Goal: Task Accomplishment & Management: Manage account settings

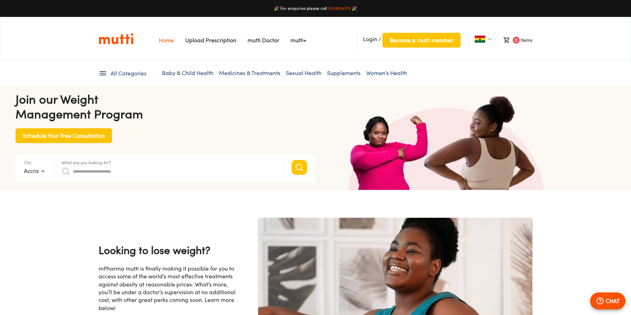
click at [370, 39] on span "Login" at bounding box center [370, 39] width 14 height 7
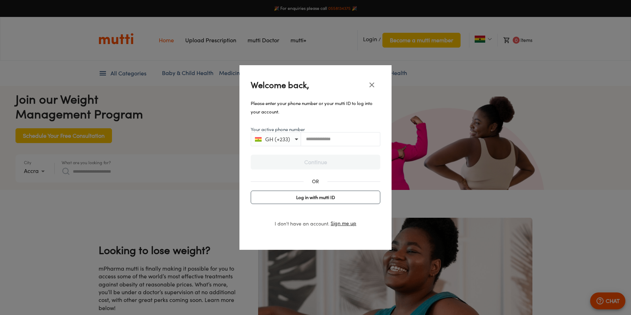
click at [313, 137] on input "Your active phone number" at bounding box center [340, 138] width 79 height 5
type input "**********"
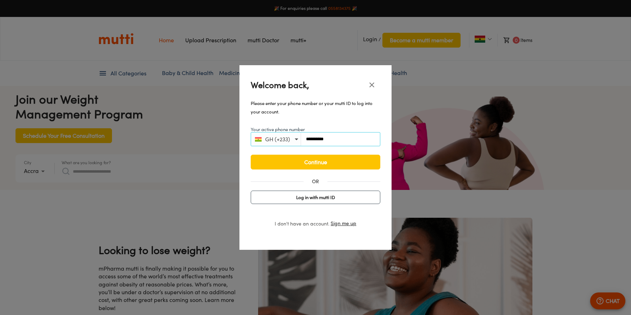
click at [251, 155] on button "Continue" at bounding box center [316, 162] width 130 height 15
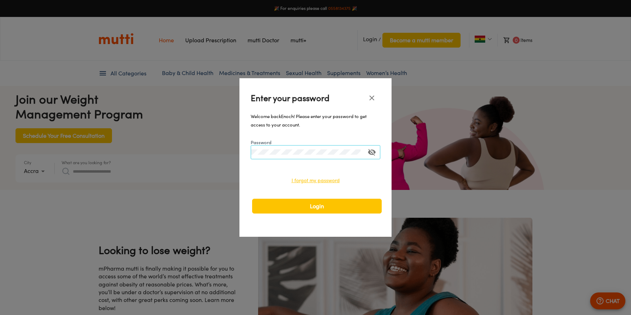
scroll to position [0, 1099]
click at [252, 199] on button "Login" at bounding box center [317, 206] width 130 height 15
click at [374, 152] on icon "toggle password visibility" at bounding box center [372, 152] width 8 height 7
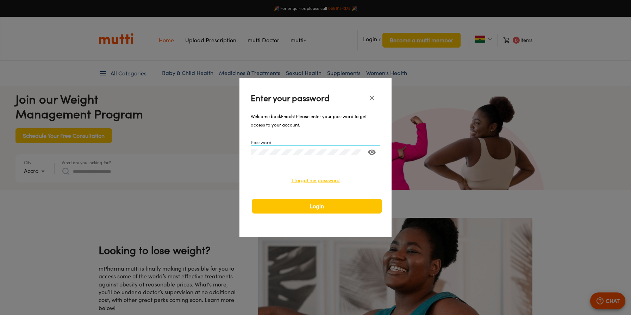
click at [252, 199] on button "Login" at bounding box center [317, 206] width 130 height 15
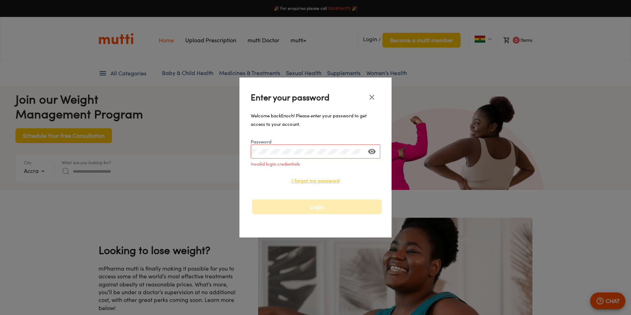
scroll to position [0, 0]
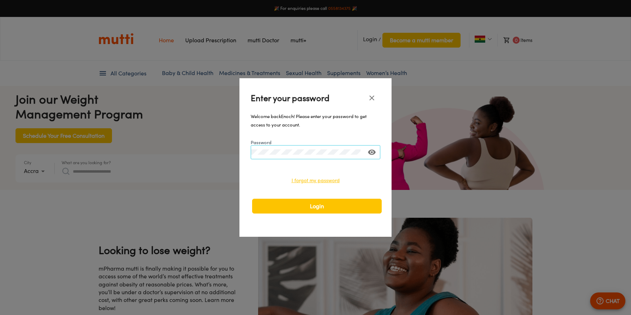
click at [252, 199] on button "Login" at bounding box center [317, 206] width 130 height 15
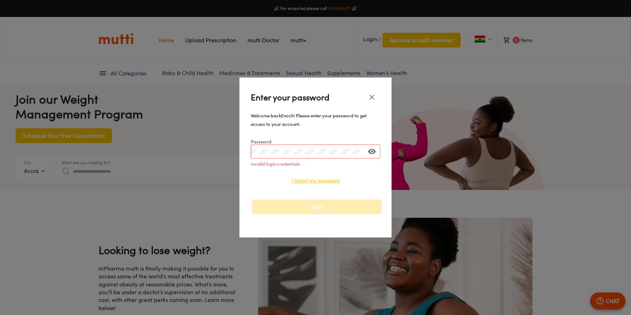
scroll to position [0, 366]
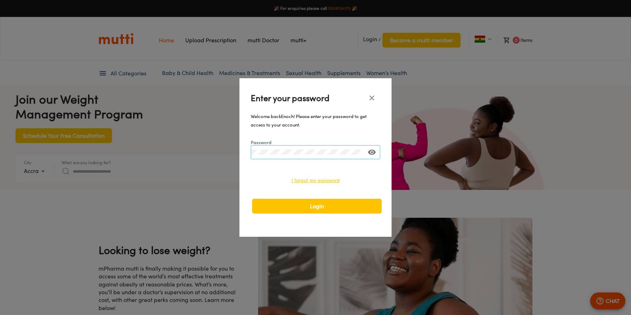
click at [252, 199] on button "Login" at bounding box center [317, 206] width 130 height 15
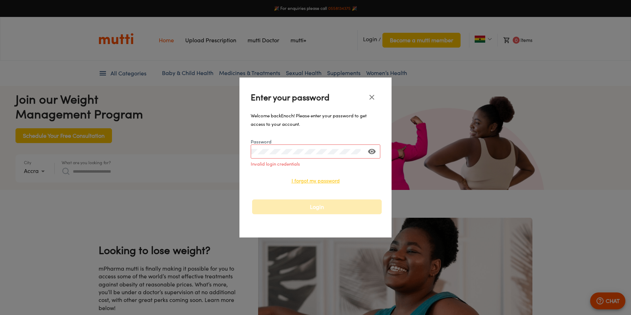
scroll to position [0, 549]
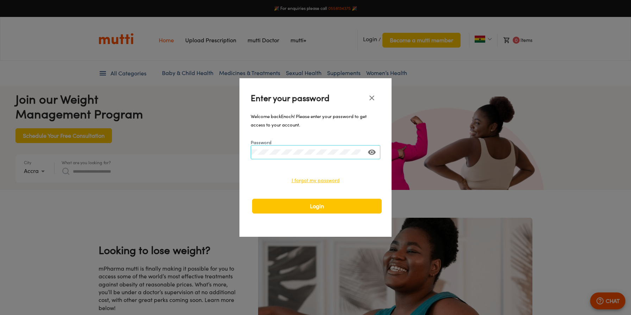
click at [252, 199] on button "Login" at bounding box center [317, 206] width 130 height 15
